Goal: Information Seeking & Learning: Learn about a topic

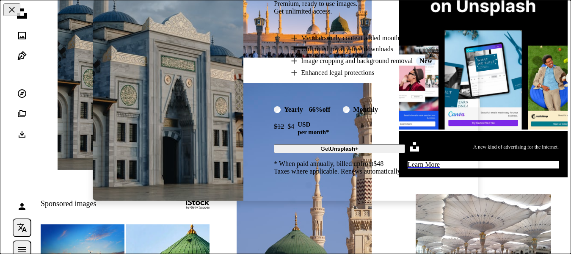
scroll to position [332, 0]
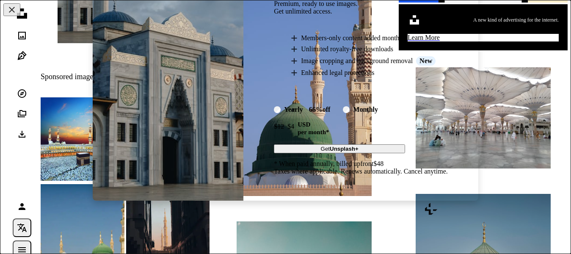
click at [289, 209] on div "An X shape Premium, ready to use images. Get unlimited access. A plus sign Memb…" at bounding box center [285, 127] width 571 height 254
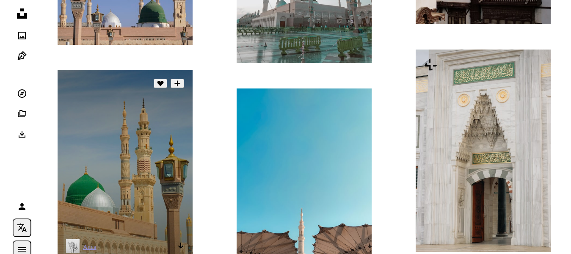
scroll to position [713, 0]
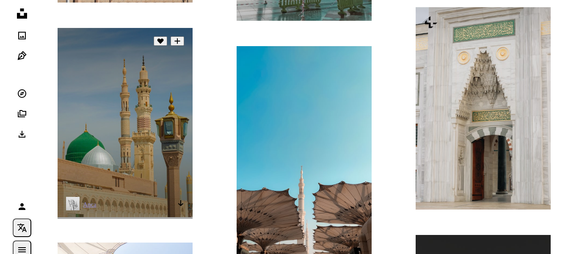
click at [108, 140] on img at bounding box center [125, 122] width 135 height 189
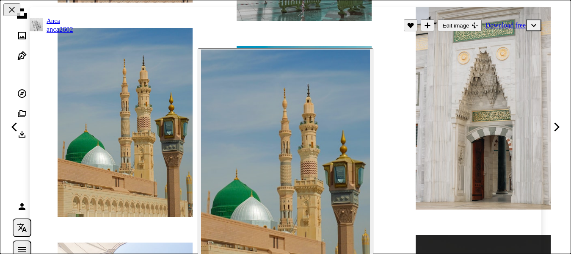
click at [123, 122] on div "Zoom in" at bounding box center [285, 168] width 511 height 249
click at [132, 124] on div "Zoom in" at bounding box center [285, 168] width 511 height 249
click at [232, 134] on img "Zoom in on this image" at bounding box center [285, 167] width 169 height 236
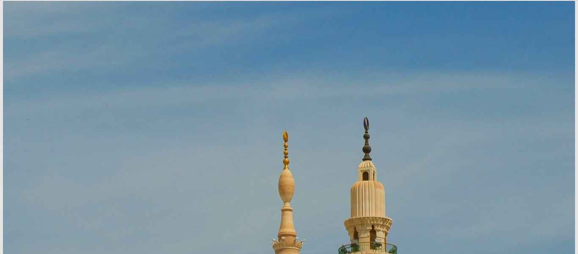
scroll to position [264, 0]
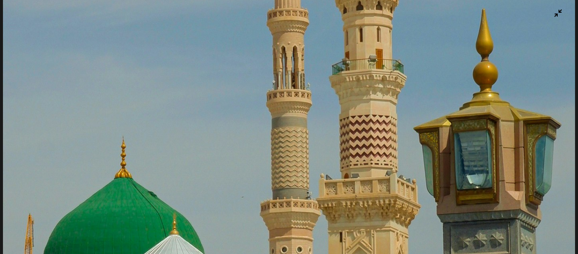
click at [238, 136] on img "Zoom out on this image" at bounding box center [289, 137] width 572 height 801
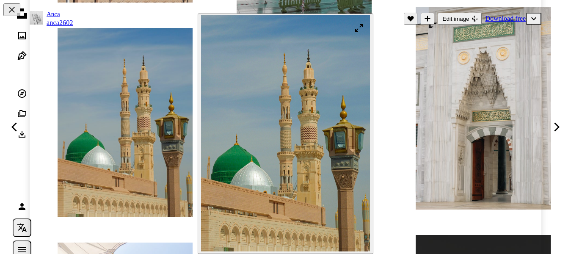
scroll to position [0, 0]
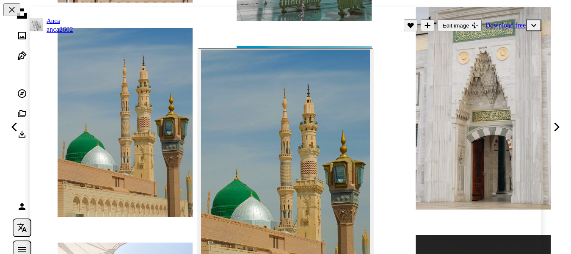
click at [457, 172] on div "Zoom in" at bounding box center [285, 168] width 511 height 249
click at [479, 105] on div "Zoom in" at bounding box center [285, 168] width 511 height 249
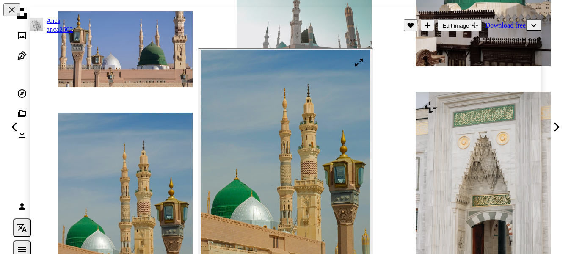
click at [352, 133] on img "Zoom in on this image" at bounding box center [285, 167] width 169 height 236
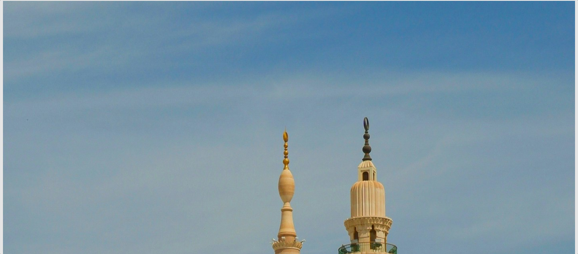
scroll to position [264, 0]
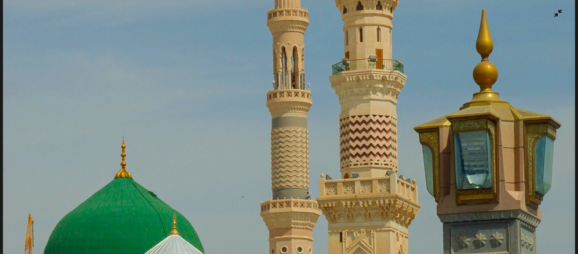
click at [362, 126] on img "Zoom out on this image" at bounding box center [289, 137] width 572 height 801
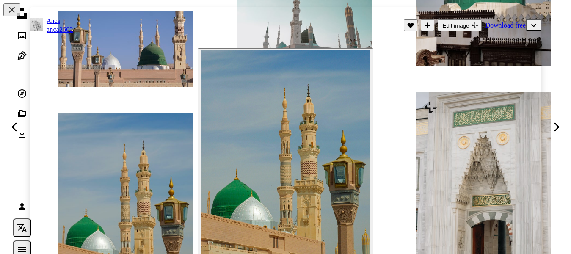
scroll to position [35, 0]
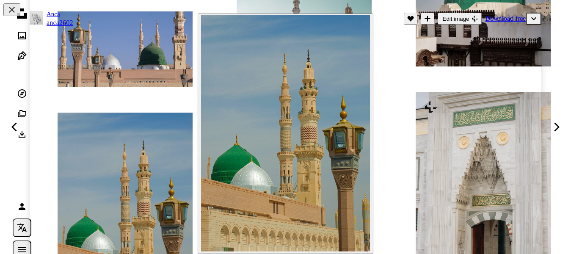
click at [472, 140] on div "Zoom in" at bounding box center [285, 133] width 511 height 249
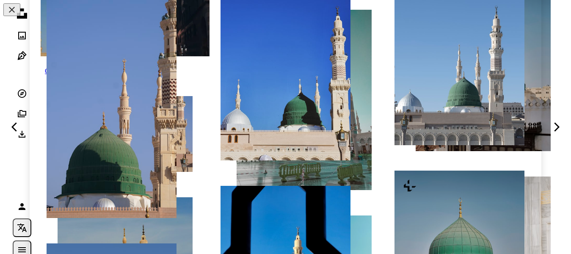
scroll to position [719, 0]
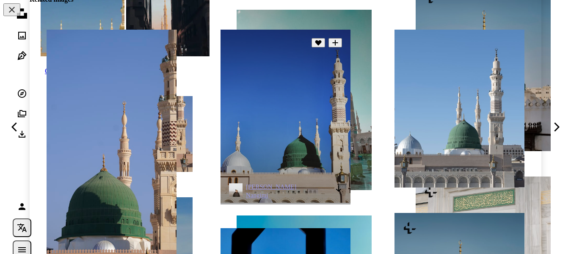
click at [283, 118] on img at bounding box center [285, 116] width 130 height 173
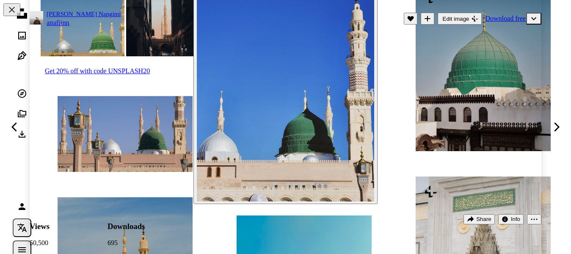
scroll to position [42, 0]
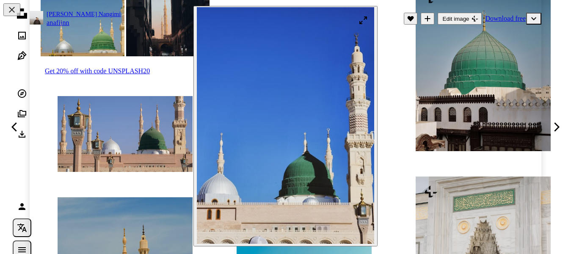
click at [271, 112] on img "Zoom in on this image" at bounding box center [285, 125] width 177 height 236
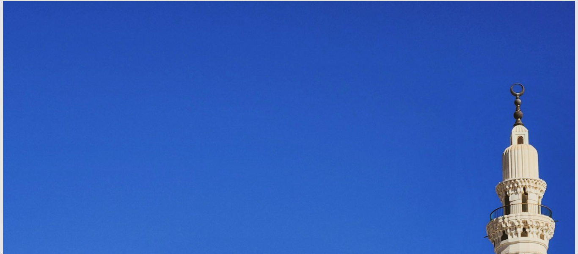
scroll to position [246, 0]
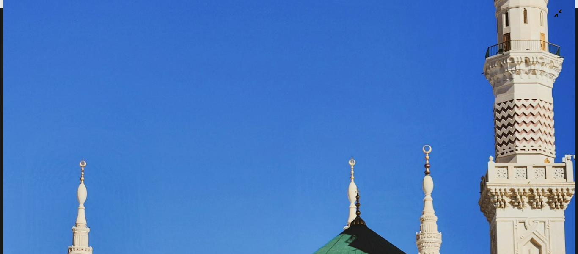
click at [272, 111] on img "Zoom out on this image" at bounding box center [289, 136] width 572 height 763
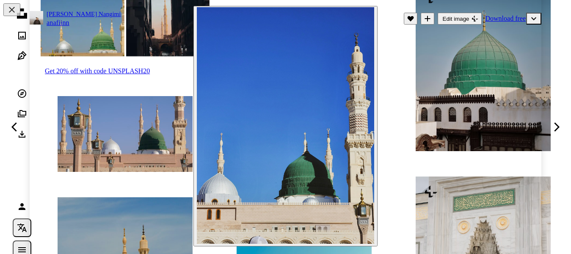
scroll to position [0, 0]
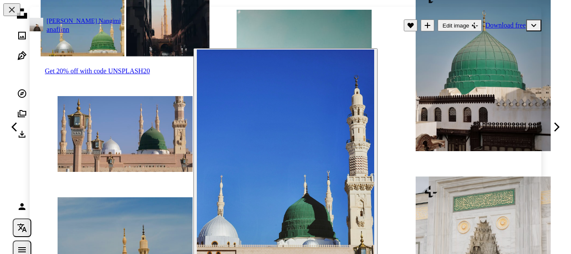
click at [409, 91] on div "Zoom in" at bounding box center [285, 168] width 511 height 249
drag, startPoint x: 399, startPoint y: 88, endPoint x: 399, endPoint y: 82, distance: 5.9
click at [399, 86] on div "Zoom in" at bounding box center [285, 168] width 511 height 249
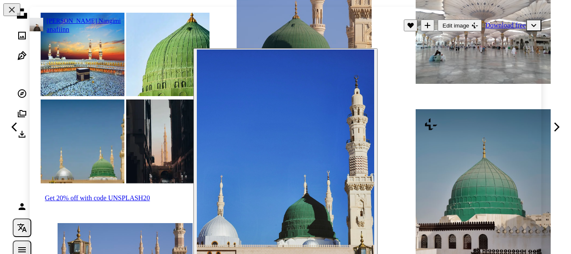
scroll to position [290, 0]
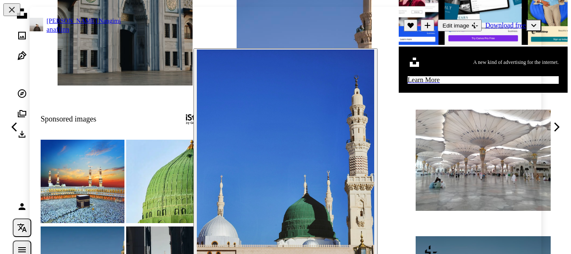
click at [340, 38] on header "[PERSON_NAME] Nangimi anafiinn A heart A plus sign Edit image Plus sign for Uns…" at bounding box center [285, 25] width 511 height 37
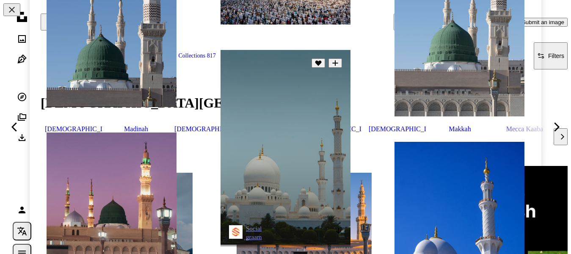
scroll to position [1353, 0]
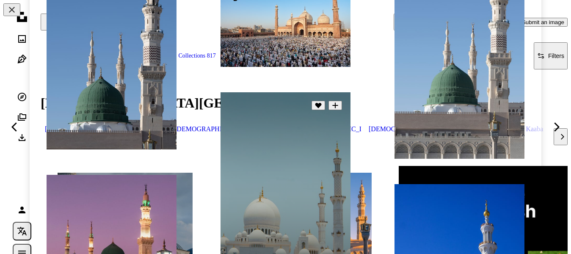
click at [267, 132] on img at bounding box center [285, 189] width 130 height 195
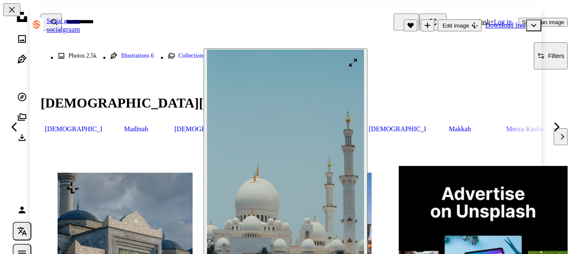
click at [352, 63] on img "Zoom in on this image" at bounding box center [285, 167] width 157 height 236
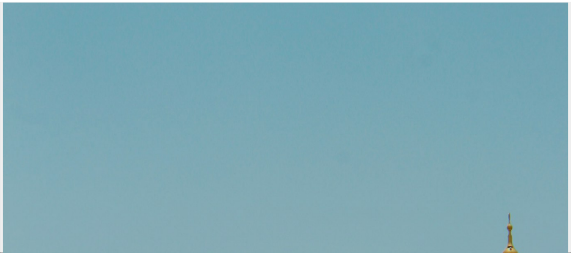
scroll to position [292, 0]
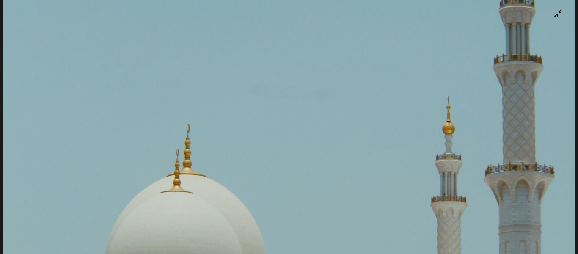
click at [349, 67] on img "Zoom out on this image" at bounding box center [289, 138] width 572 height 858
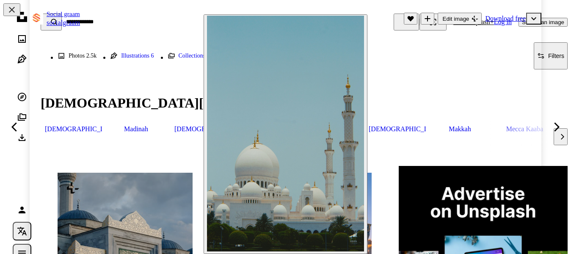
scroll to position [0, 0]
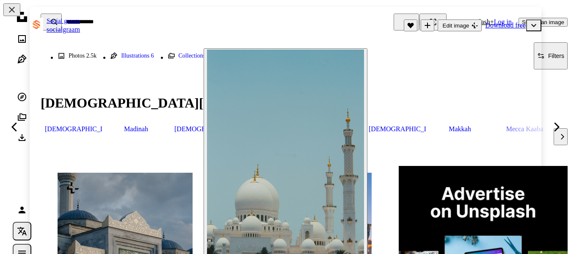
click at [396, 149] on div "Zoom in" at bounding box center [285, 168] width 511 height 248
click at [386, 135] on div "Zoom in" at bounding box center [285, 168] width 511 height 248
click at [453, 132] on div "Zoom in" at bounding box center [285, 168] width 511 height 248
click at [179, 99] on div "Zoom in" at bounding box center [285, 168] width 511 height 248
drag, startPoint x: 397, startPoint y: 95, endPoint x: 393, endPoint y: 100, distance: 7.2
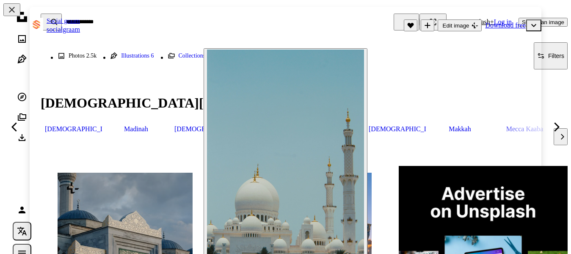
click at [397, 95] on div "Zoom in" at bounding box center [285, 168] width 511 height 248
click at [190, 104] on div "Zoom in" at bounding box center [285, 168] width 511 height 248
click at [16, 12] on button "An X shape" at bounding box center [11, 9] width 17 height 13
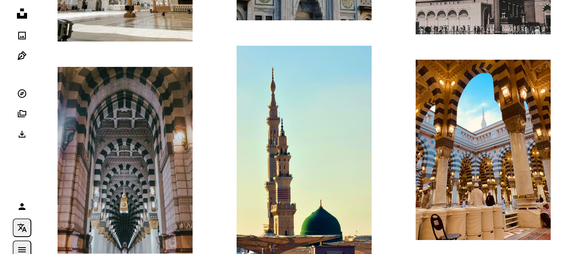
scroll to position [1178, 0]
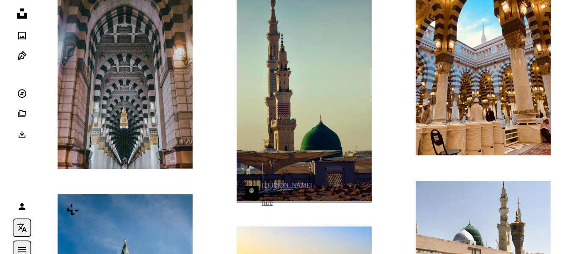
click at [324, 154] on img at bounding box center [303, 81] width 135 height 240
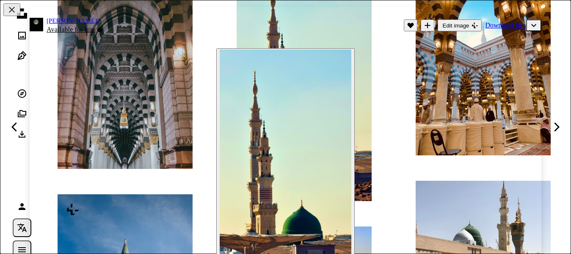
drag, startPoint x: 283, startPoint y: 133, endPoint x: 391, endPoint y: 223, distance: 141.1
click at [391, 223] on div "Zoom in" at bounding box center [285, 167] width 511 height 246
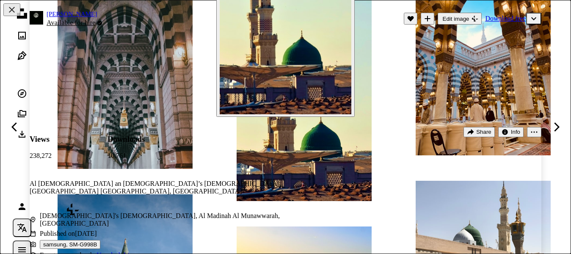
scroll to position [338, 0]
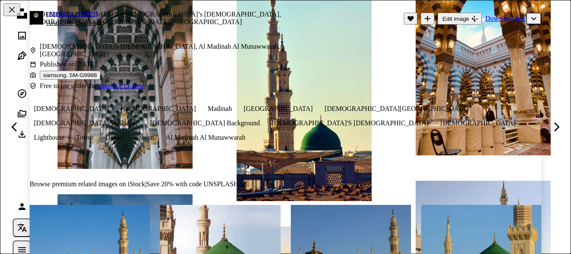
click at [382, 205] on img at bounding box center [351, 245] width 120 height 80
